Goal: Task Accomplishment & Management: Manage account settings

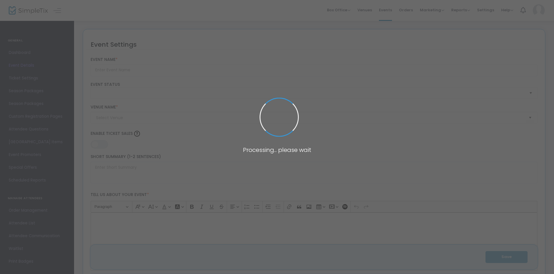
type input "Milwaukee Rock Theatre Presents: GREEN DAY’S AMERICAN IDIOT"
type textarea "Milwaukee Rock Theatre Presents: GREEN DAY’S AMERICAN IDIOT. [GEOGRAPHIC_DATA],…"
type input "Buy Tickets"
checkbox input "true"
type input "Inspiration Studios"
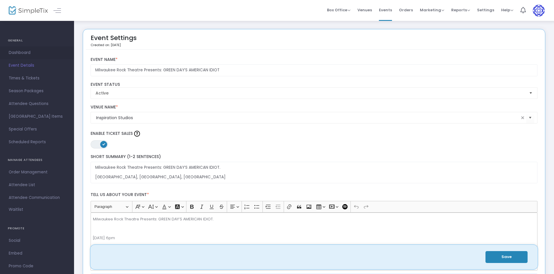
click at [30, 53] on span "Dashboard" at bounding box center [37, 53] width 57 height 8
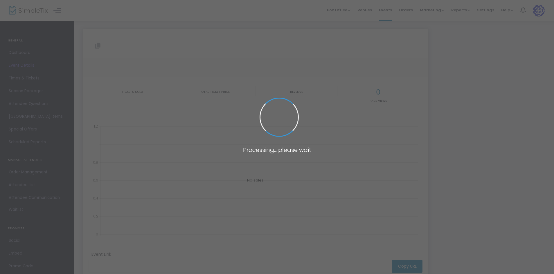
type input "[URL][DOMAIN_NAME]"
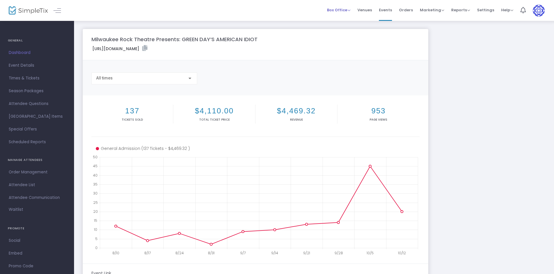
click at [345, 11] on span "Box Office" at bounding box center [339, 10] width 24 height 6
drag, startPoint x: 342, startPoint y: 10, endPoint x: 347, endPoint y: 10, distance: 4.9
click at [342, 10] on span "Box Office" at bounding box center [339, 10] width 24 height 6
click at [389, 8] on span "Events" at bounding box center [385, 10] width 13 height 15
